Goal: Task Accomplishment & Management: Use online tool/utility

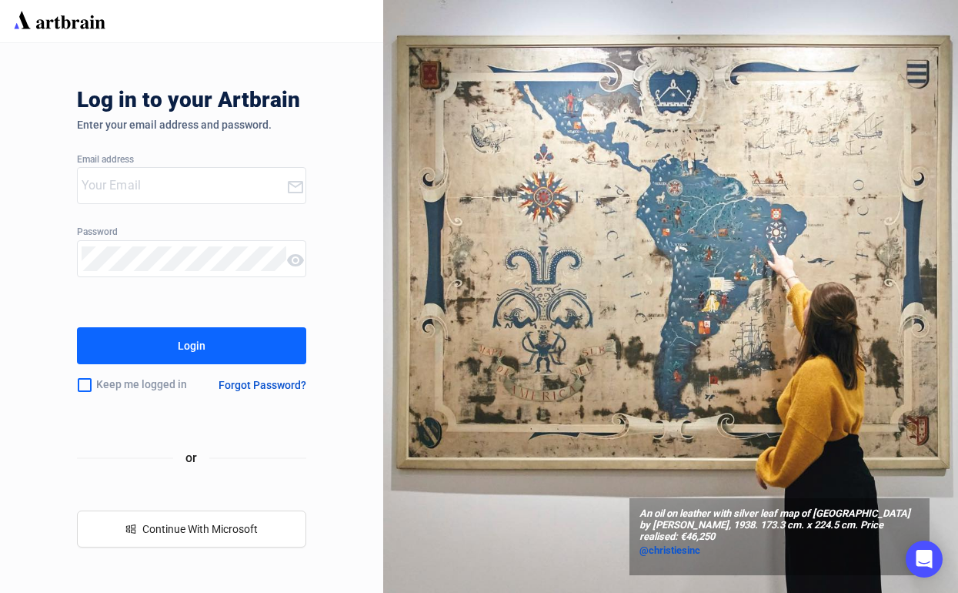
type input "[EMAIL_ADDRESS][DOMAIN_NAME]"
click at [191, 333] on div "Login" at bounding box center [192, 345] width 28 height 25
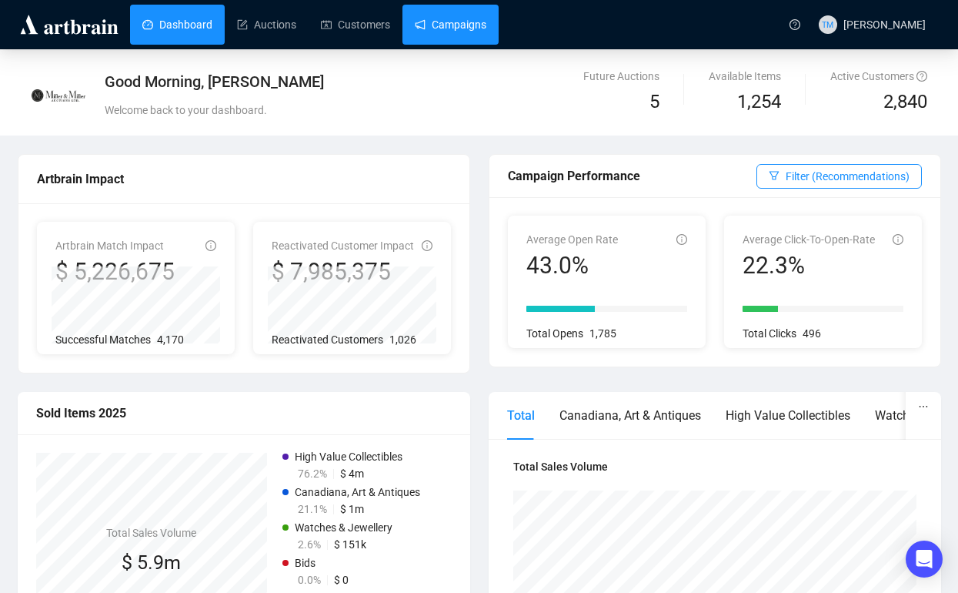
click at [428, 17] on link "Campaigns" at bounding box center [451, 25] width 72 height 40
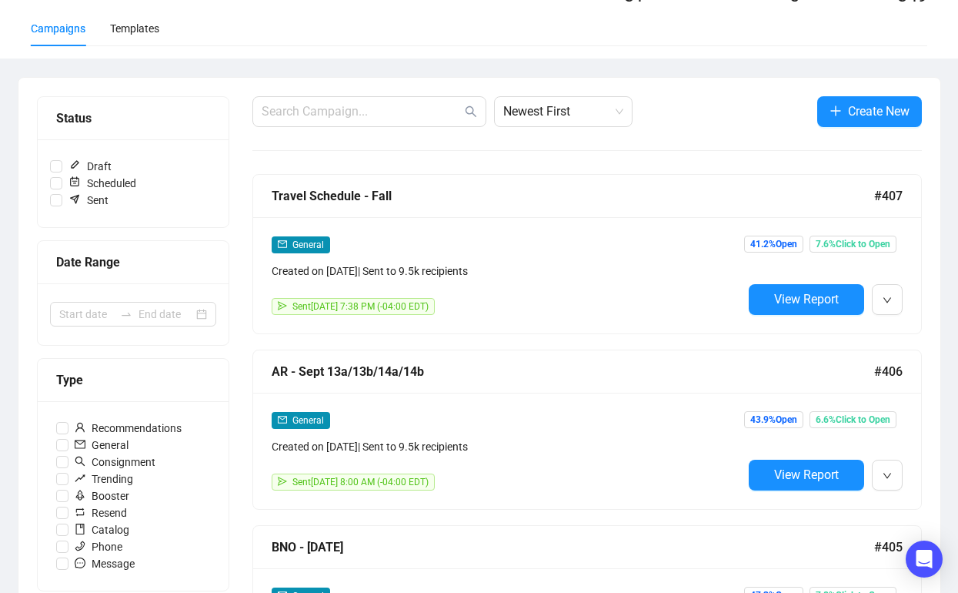
scroll to position [109, 0]
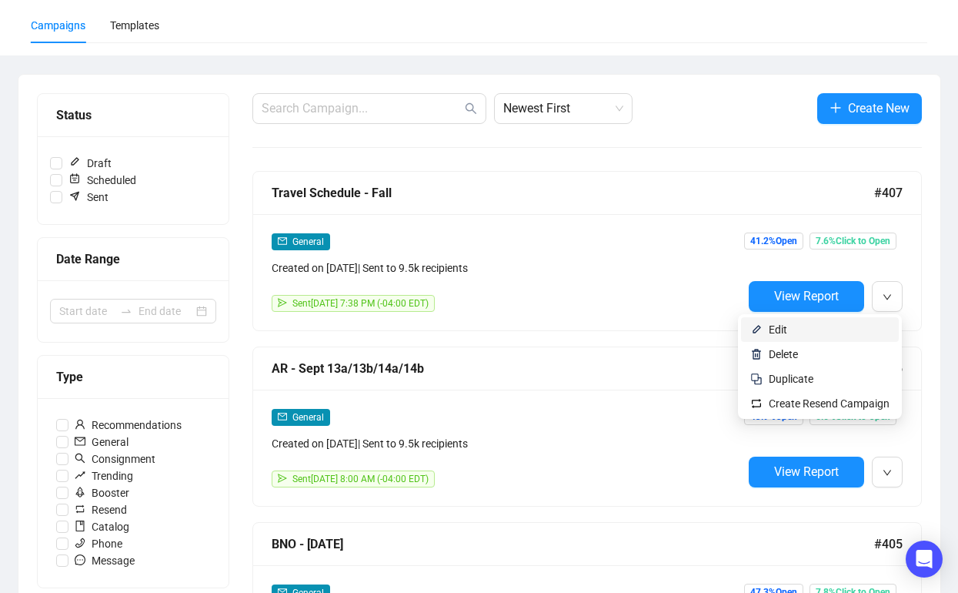
click at [857, 332] on span "Edit" at bounding box center [829, 329] width 121 height 17
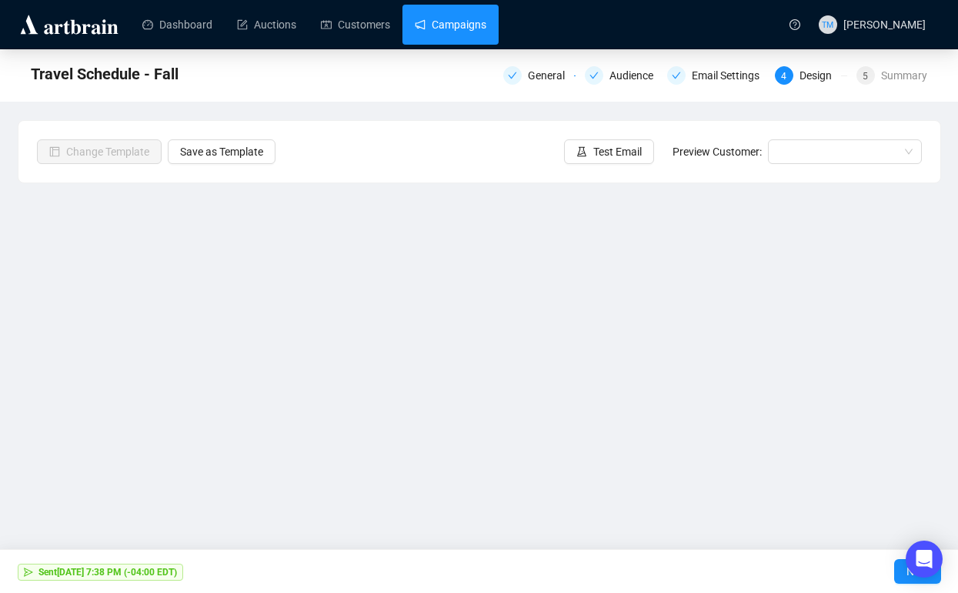
click at [468, 25] on link "Campaigns" at bounding box center [451, 25] width 72 height 40
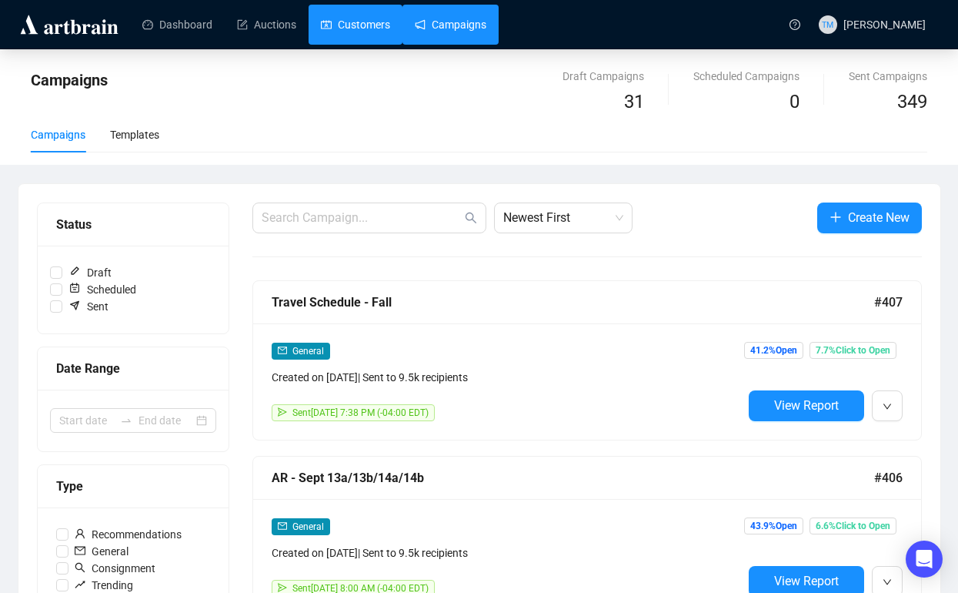
click at [385, 32] on link "Customers" at bounding box center [355, 25] width 69 height 40
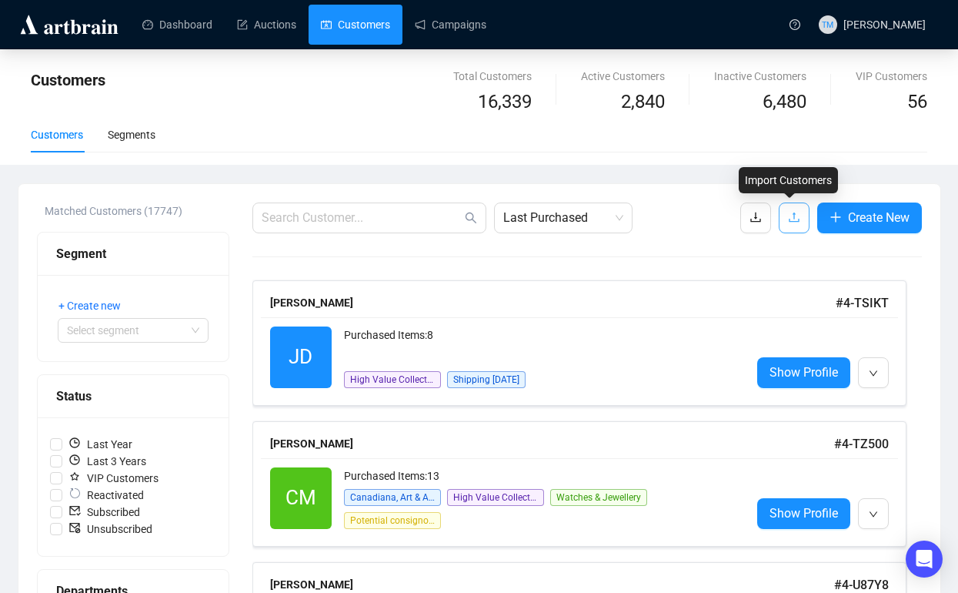
click at [790, 216] on icon "upload" at bounding box center [794, 217] width 10 height 10
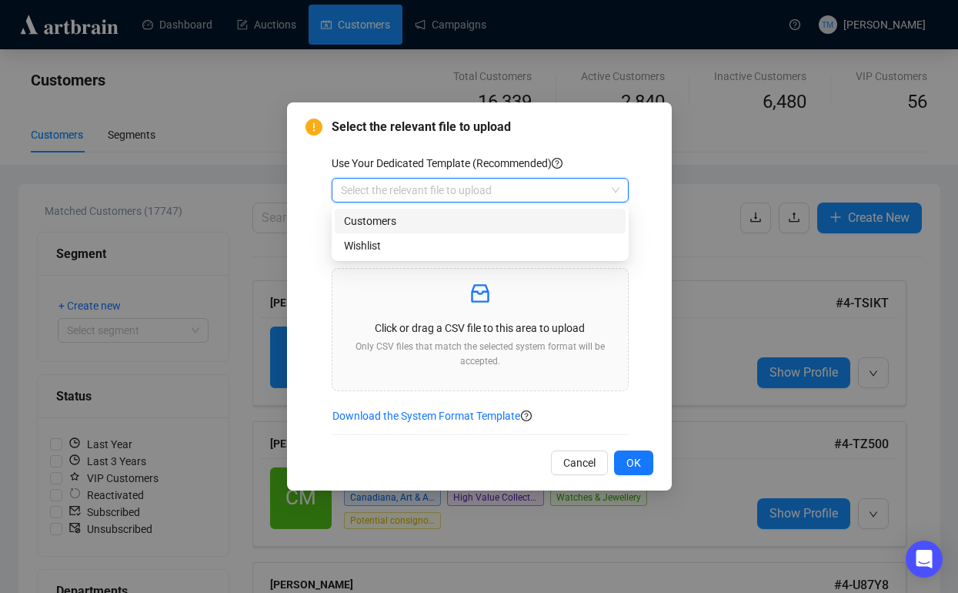
click at [599, 189] on input "search" at bounding box center [473, 190] width 265 height 23
click at [574, 212] on div "Customers" at bounding box center [480, 220] width 273 height 17
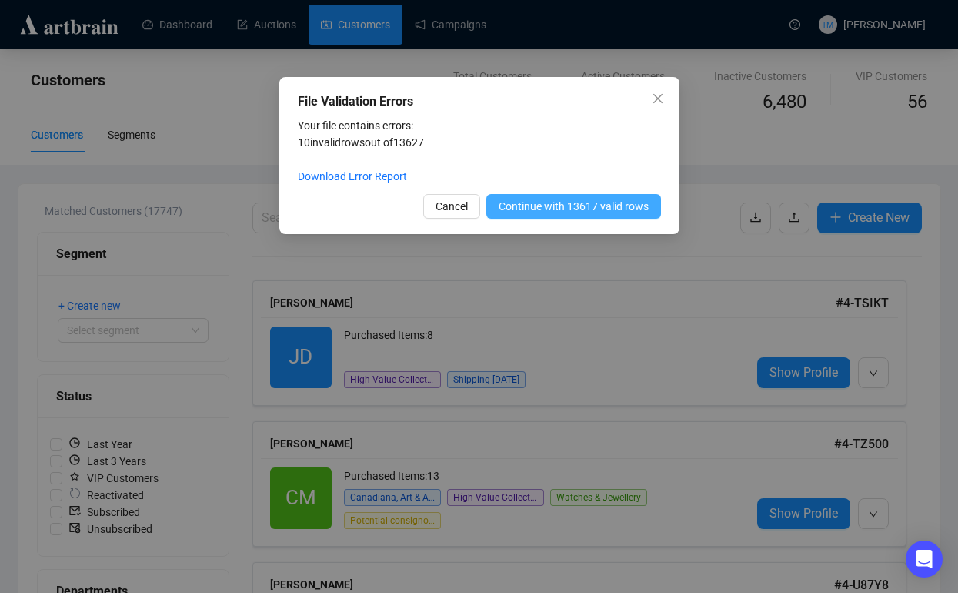
click at [568, 200] on span "Continue with 13617 valid rows" at bounding box center [574, 206] width 150 height 17
